Goal: Find contact information: Find contact information

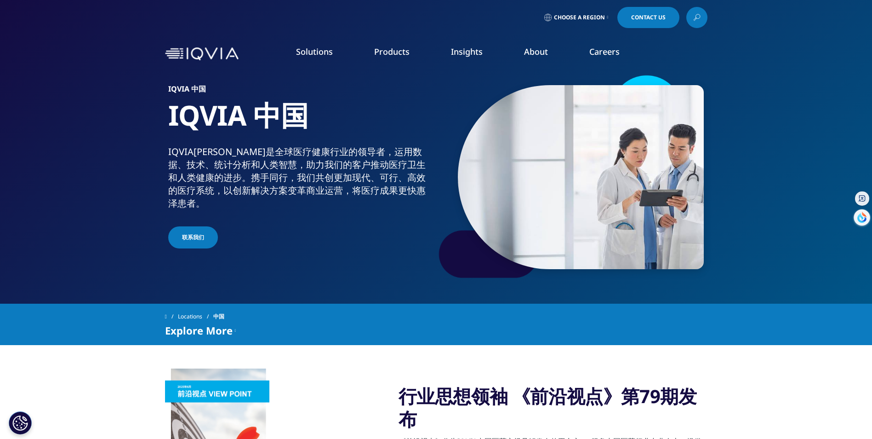
click at [602, 18] on span "Choose a Region" at bounding box center [579, 17] width 51 height 7
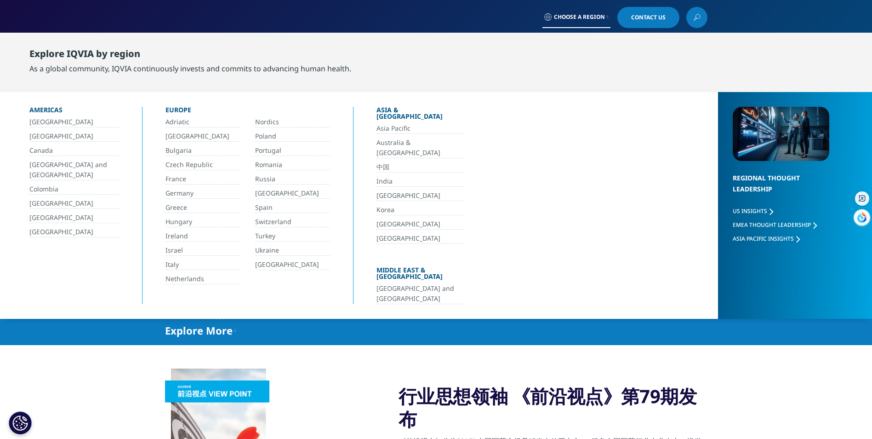
click at [385, 162] on link "中国" at bounding box center [421, 167] width 88 height 11
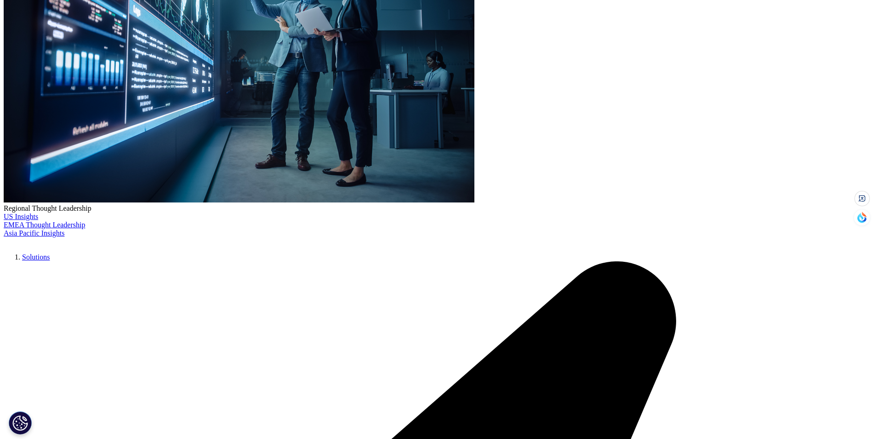
scroll to position [230, 0]
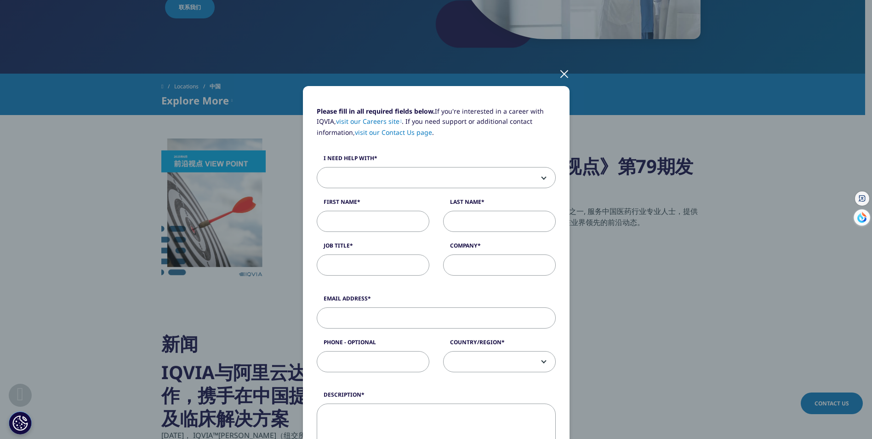
click at [559, 72] on div at bounding box center [564, 73] width 11 height 25
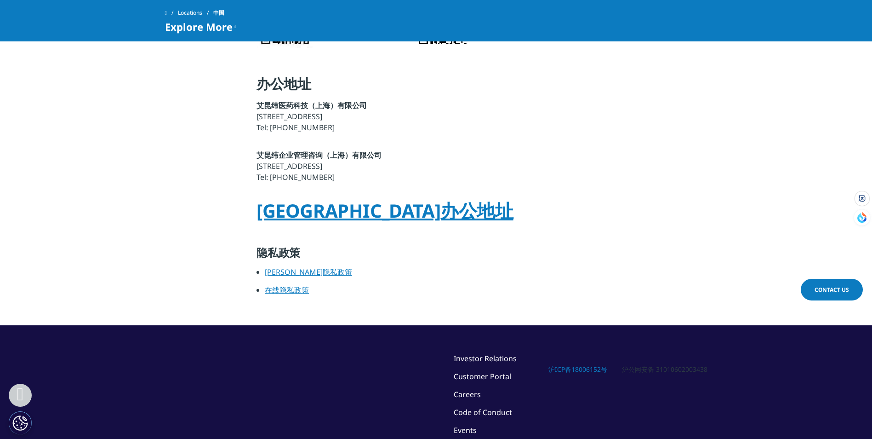
scroll to position [1149, 0]
